Goal: Information Seeking & Learning: Find contact information

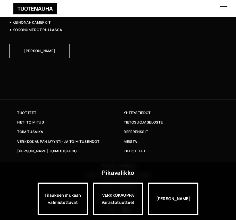
scroll to position [1304, 0]
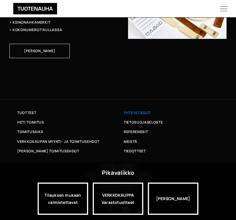
click at [146, 113] on span "Yhteystiedot" at bounding box center [137, 113] width 27 height 6
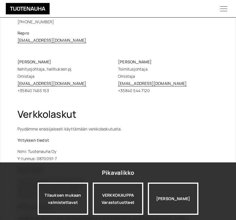
scroll to position [144, 0]
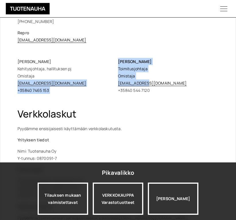
drag, startPoint x: 115, startPoint y: 85, endPoint x: 153, endPoint y: 88, distance: 37.8
click at [149, 87] on div "Erja Ylisirniö Kehitysjohtaja, hallituksen pj Omistaja erja.ylisirnio@tuotenauh…" at bounding box center [118, 76] width 201 height 36
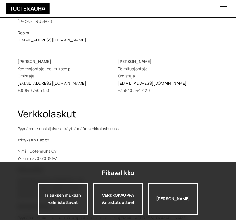
click at [169, 106] on div "Tuotenauha Oy myynti@tuotenauha.fi info@tuotenauha.fi Puh. +358 3 872 080 Posti…" at bounding box center [118, 97] width 201 height 370
drag, startPoint x: 177, startPoint y: 84, endPoint x: 118, endPoint y: 84, distance: 58.7
click at [118, 84] on p "Timo Heikkinen Toimitusjohtaja Omistaja timo.heikkinen@tuotenauha.fi +358 40 54…" at bounding box center [168, 76] width 101 height 36
copy link "timo.heikkinen@tuotenauha.fi"
